Goal: Information Seeking & Learning: Find specific fact

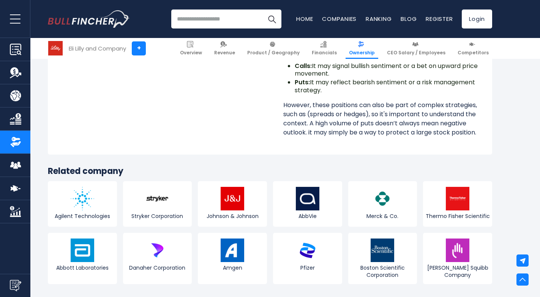
scroll to position [6723, 0]
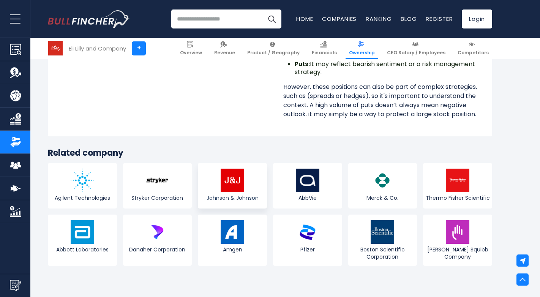
click at [234, 172] on img at bounding box center [233, 181] width 24 height 24
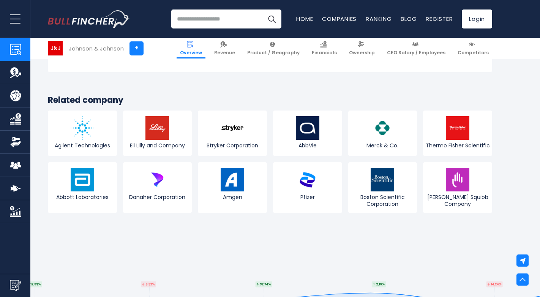
scroll to position [2849, 0]
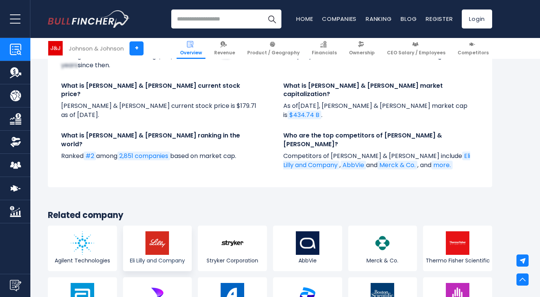
click at [150, 231] on img at bounding box center [157, 243] width 24 height 24
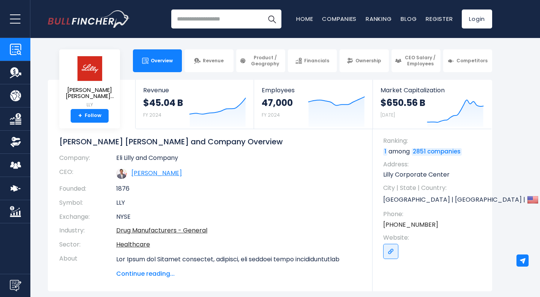
click at [161, 172] on link "David A. Ricks" at bounding box center [156, 173] width 51 height 9
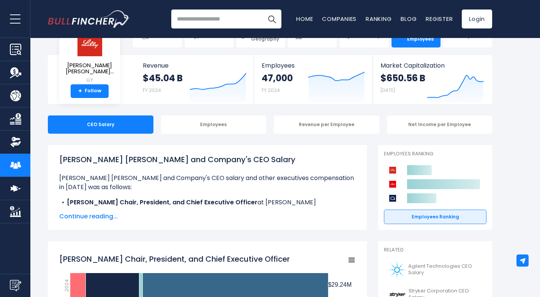
scroll to position [38, 0]
